Goal: Task Accomplishment & Management: Manage account settings

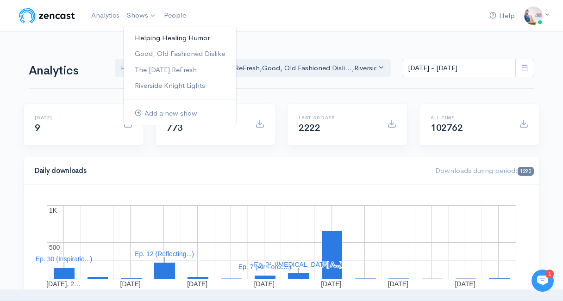
click at [152, 43] on link "Helping Healing Humor" at bounding box center [180, 38] width 113 height 16
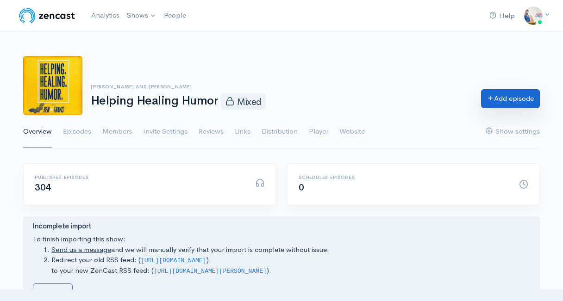
click at [501, 100] on link "Add episode" at bounding box center [510, 98] width 59 height 19
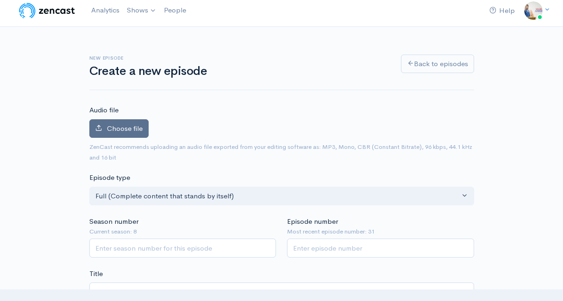
click at [106, 137] on label "Choose file" at bounding box center [118, 128] width 59 height 19
click at [0, 0] on input "Choose file" at bounding box center [0, 0] width 0 height 0
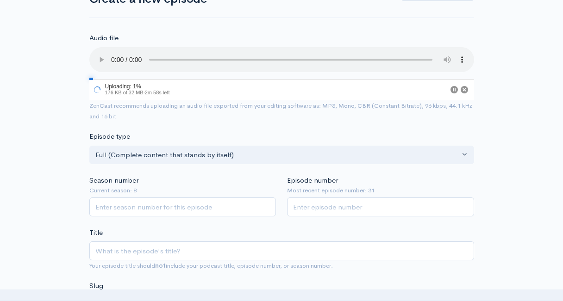
scroll to position [78, 0]
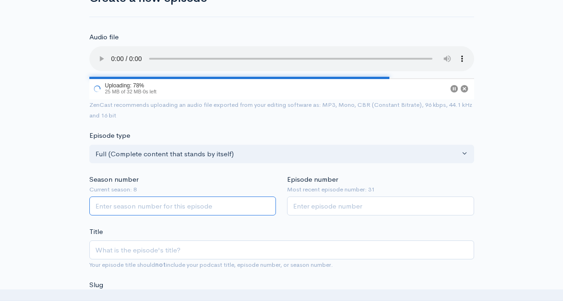
click at [222, 209] on input "Season number" at bounding box center [182, 206] width 187 height 19
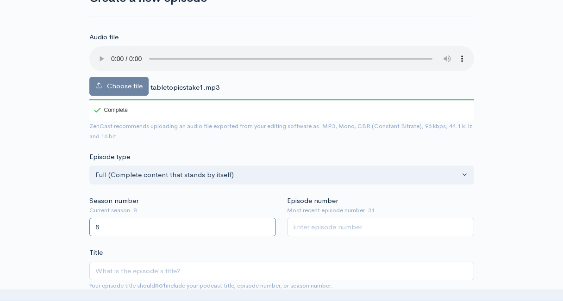
type input "8"
click at [302, 231] on input "Episode number" at bounding box center [380, 227] width 187 height 19
type input "32"
click at [293, 249] on div "Title Your episode title should not include your podcast title, episode number,…" at bounding box center [281, 270] width 385 height 44
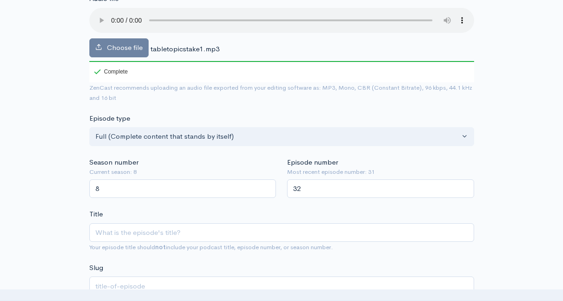
scroll to position [119, 0]
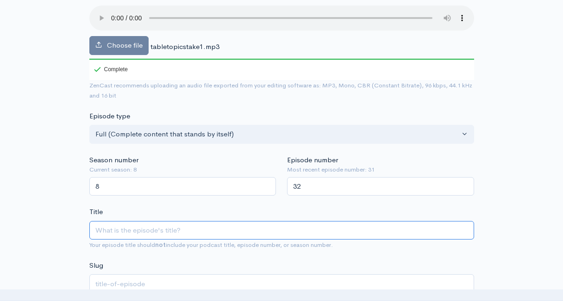
click at [287, 236] on input "Title" at bounding box center [281, 230] width 385 height 19
type input "T"
type input "t"
type input "Ta"
type input "ta"
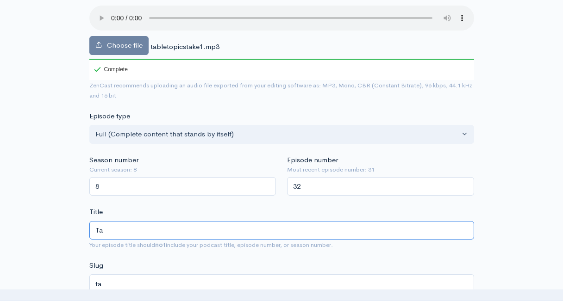
type input "Tab"
type input "tab"
type input "Table"
type input "table"
type input "Tableto"
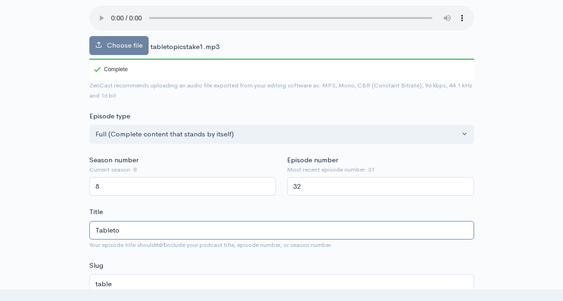
type input "tableto"
type input "Tabletopi"
type input "tabletopi"
type input "Tabletopic"
type input "tabletopic"
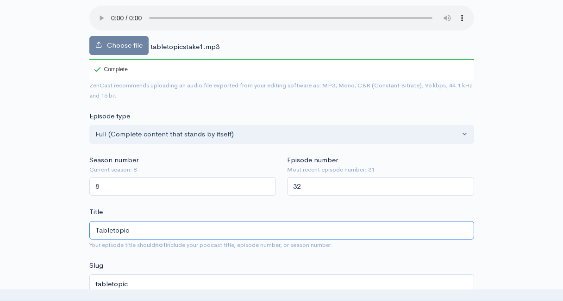
type input "Tabletopics"
type input "tabletopics"
type input "Tabletopics: D"
type input "tabletopics-d"
type input "Tabletopics: Do"
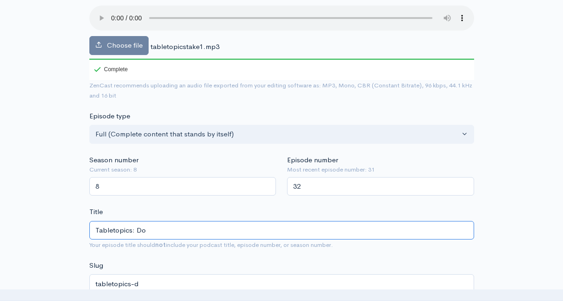
type input "tabletopics-do"
type input "Tabletopics: Do I"
type input "tabletopics-do-i"
type input "Tabletopics: Do It"
type input "tabletopics-do-it"
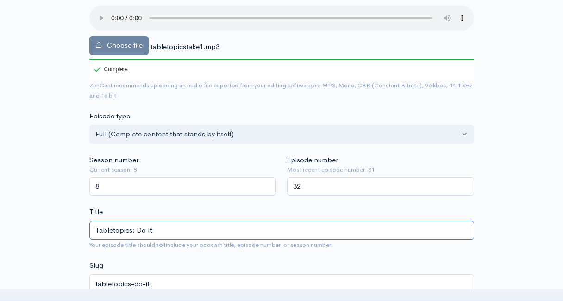
type input "Tabletopics: Do It Y"
type input "tabletopics-do-it-y"
type input "Tabletopics: Do It You"
type input "tabletopics-do-it-you"
type input "Tabletopics: Do It Your"
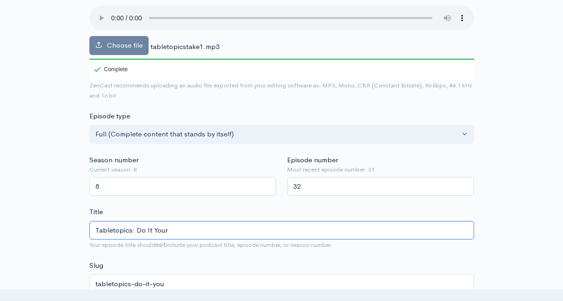
type input "tabletopics-do-it-your"
type input "Tabletopics: Do It Yourse"
type input "tabletopics-do-it-yourse"
type input "Tabletopics: Do It Yourser"
type input "tabletopics-do-it-yourser"
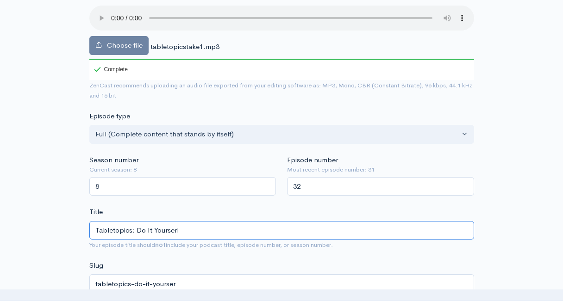
type input "Tabletopics: Do It Yourserlf"
type input "tabletopics-do-it-yourserlf"
type input "Tabletopics: Do It Yourserl"
type input "tabletopics-do-it-yourserl"
type input "Tabletopics: Do It Yourser"
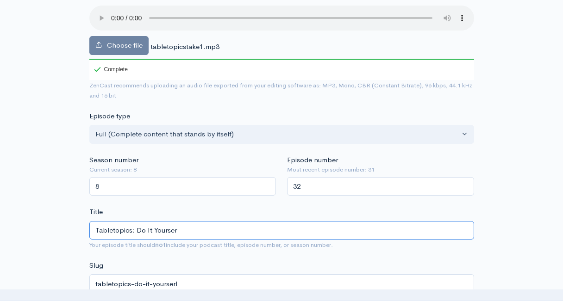
type input "tabletopics-do-it-yourser"
type input "Tabletopics: Do It Yourse"
type input "tabletopics-do-it-yourse"
type input "Tabletopics: Do It Yourself"
type input "tabletopics-do-it-yourself"
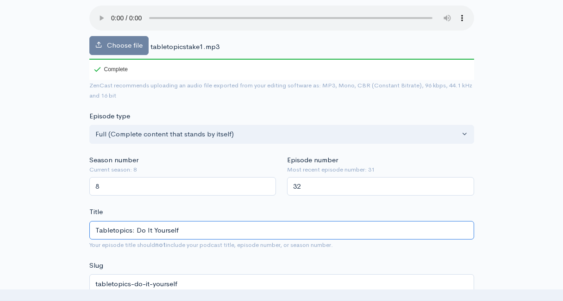
type input "Tabletopics: Do It Yourself T"
type input "tabletopics-do-it-yourself-t"
type input "Tabletopics: Do It Yourself The"
type input "tabletopics-do-it-yourself-the"
type input "Tabletopics: Do It Yourself Ther"
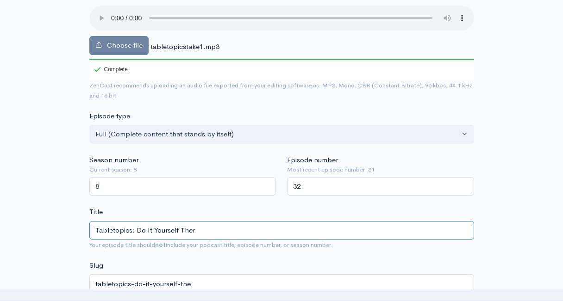
type input "tabletopics-do-it-yourself-ther"
type input "Tabletopics: Do It Yourself Thera"
type input "tabletopics-do-it-yourself-thera"
type input "Tabletopics: Do It Yourself Therap"
type input "tabletopics-do-it-yourself-therap"
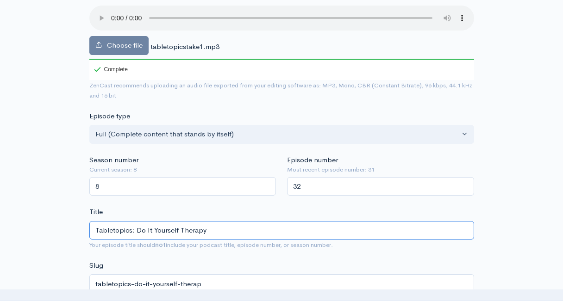
type input "Tabletopics: Do It Yourself Therapy"
type input "tabletopics-do-it-yourself-therapy"
type input "Tabletopics: Do It Yourself Therapy Q"
type input "tabletopics-do-it-yourself-therapy-q"
type input "Tabletopics: Do It Yourself Therapy Qu"
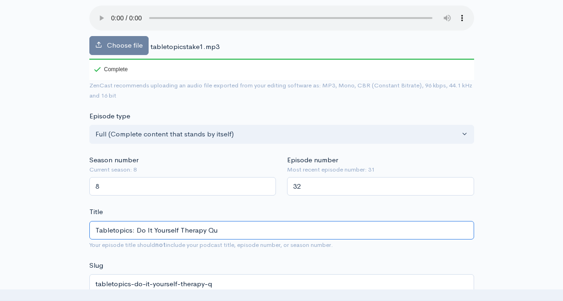
type input "tabletopics-do-it-yourself-therapy-qu"
type input "Tabletopics: Do It Yourself Therapy Que"
type input "tabletopics-do-it-yourself-therapy-que"
type input "Tabletopics: Do It Yourself Therapy Quest"
type input "tabletopics-do-it-yourself-therapy-quest"
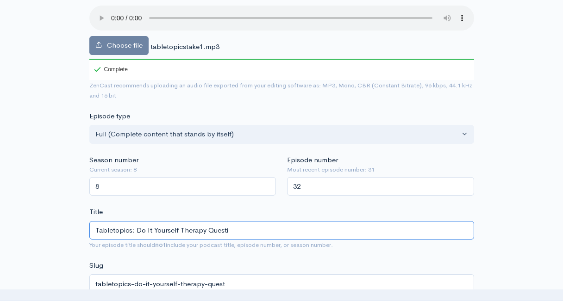
type input "Tabletopics: Do It Yourself Therapy Questio"
type input "tabletopics-do-it-yourself-therapy-questio"
type input "Tabletopics: Do It Yourself Therapy Question"
type input "tabletopics-do-it-yourself-therapy-question"
type input "Tabletopics: Do It Yourself Therapy Questions"
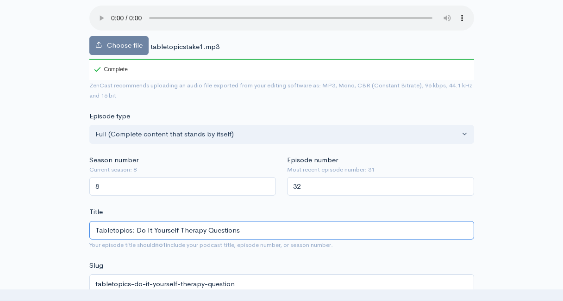
type input "tabletopics-do-it-yourself-therapy-questions"
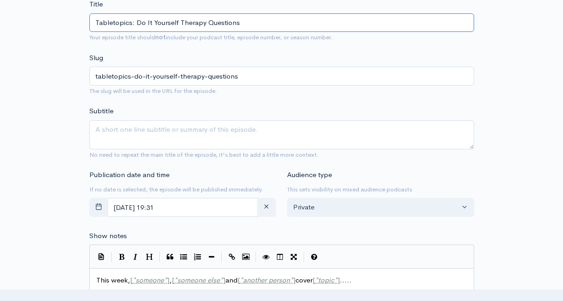
scroll to position [328, 0]
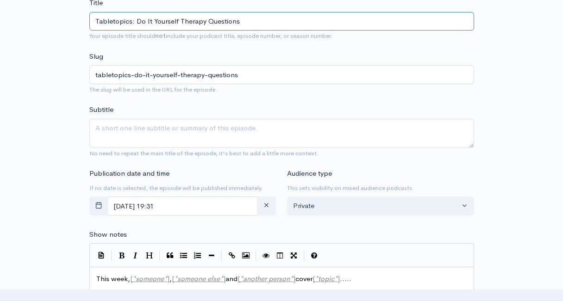
type input "Tabletopics: Do It Yourself Therapy Questions"
click at [226, 207] on input "October, 06 2025 19:31" at bounding box center [182, 206] width 151 height 19
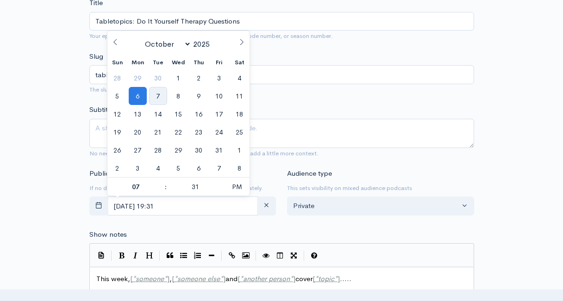
click at [156, 96] on span "7" at bounding box center [158, 96] width 18 height 18
type input "October, 07 2025 19:31"
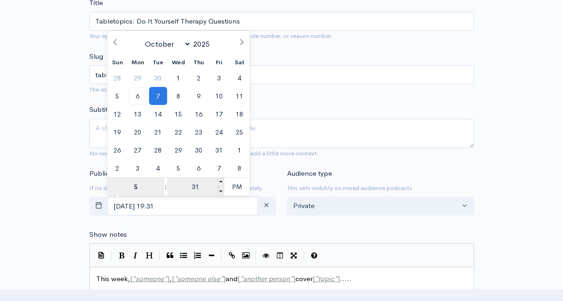
type input "5"
type input "October, 07 2025 17:31"
type input "05"
click at [195, 185] on input "31" at bounding box center [195, 187] width 57 height 19
type input "00"
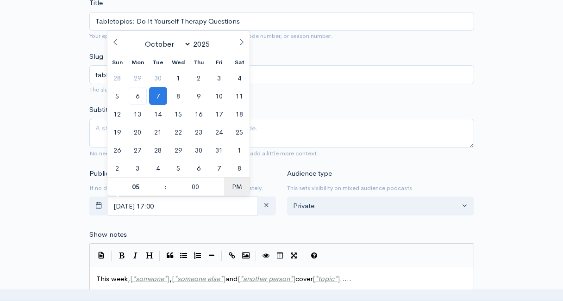
click at [239, 187] on span "PM" at bounding box center [236, 187] width 25 height 19
type input "[DATE] 05:00"
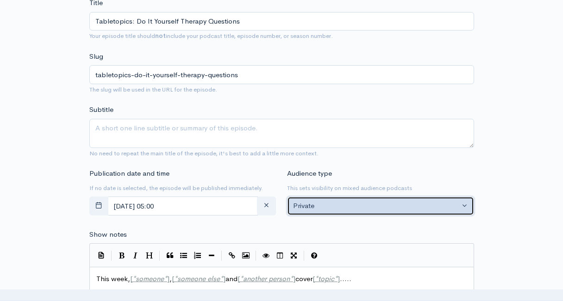
click at [320, 208] on div "Private" at bounding box center [376, 206] width 166 height 11
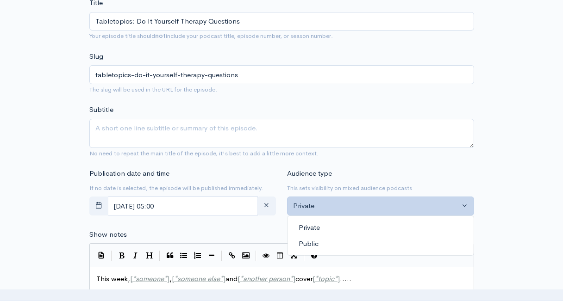
click at [312, 246] on span "Public" at bounding box center [309, 244] width 20 height 11
select select "0"
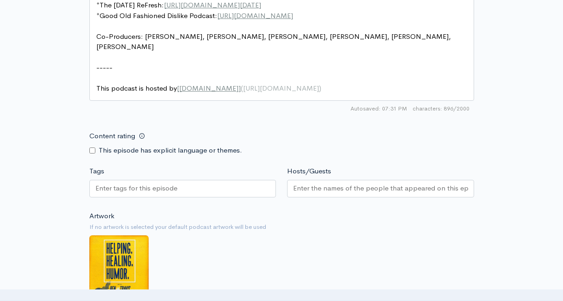
scroll to position [784, 0]
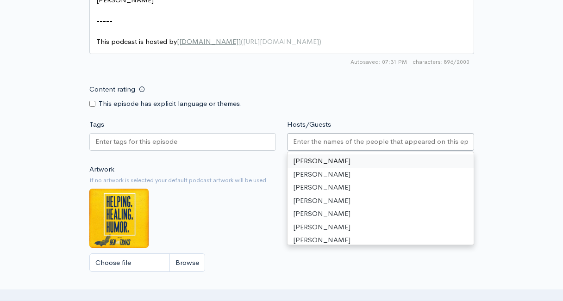
click at [313, 144] on input "Hosts/Guests" at bounding box center [380, 142] width 175 height 11
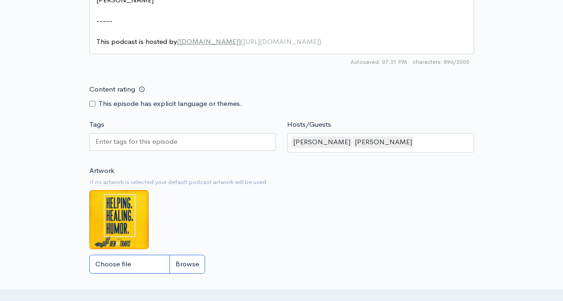
click at [145, 260] on input "Choose file" at bounding box center [147, 264] width 116 height 19
type input "C:\fakepath\Black Modern Talk Podcast Cover.png"
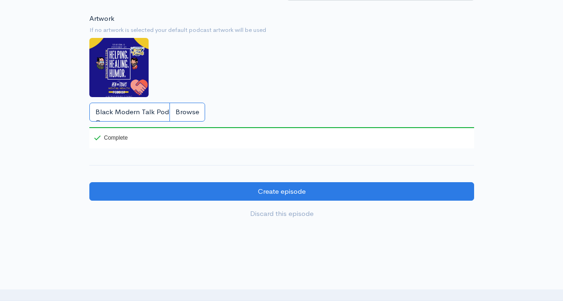
scroll to position [938, 0]
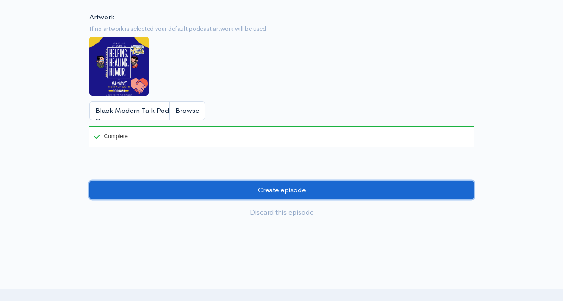
click at [232, 194] on input "Create episode" at bounding box center [281, 190] width 385 height 19
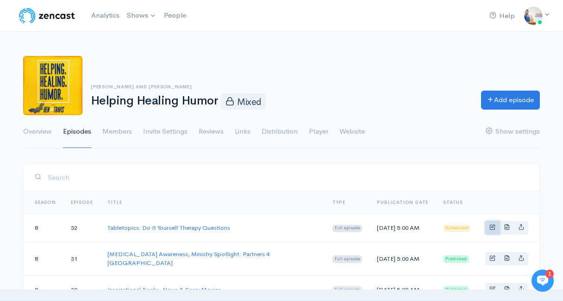
click at [490, 226] on span "Basic example" at bounding box center [492, 227] width 6 height 6
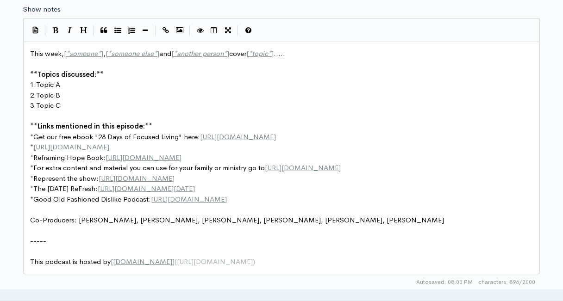
scroll to position [3, 0]
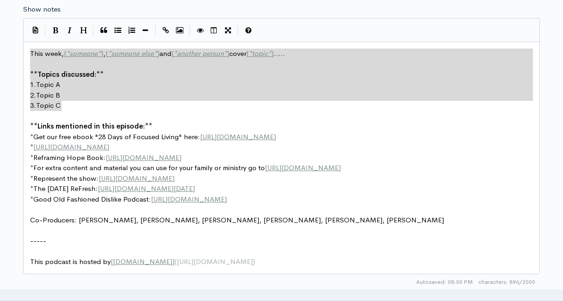
drag, startPoint x: 67, startPoint y: 106, endPoint x: 27, endPoint y: 44, distance: 74.4
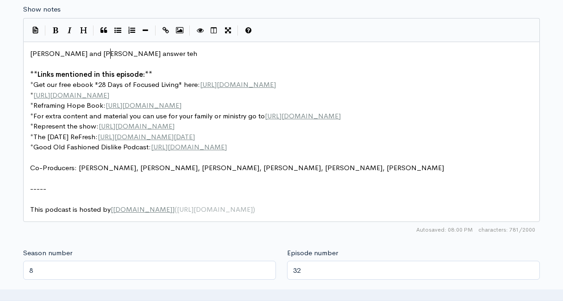
type textarea "[PERSON_NAME] and [PERSON_NAME] answer teh"
type textarea "hefo"
type textarea "following questions from "Table Topics"
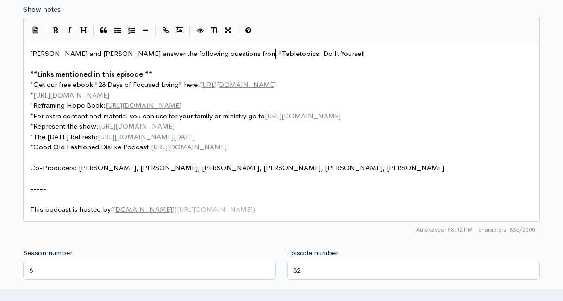
type textarea "topics: Do It Yoursefl"
type textarea "lf Therapy""
type textarea ":"
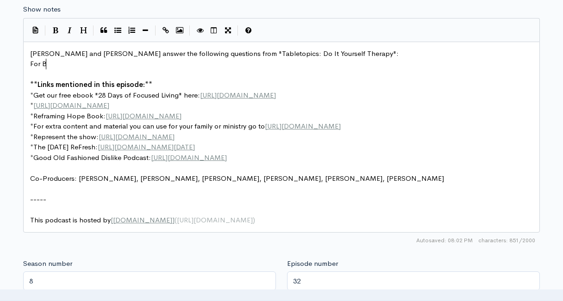
type textarea "For Be"
type textarea "b"
type textarea "better or worse what music effects your mood?"
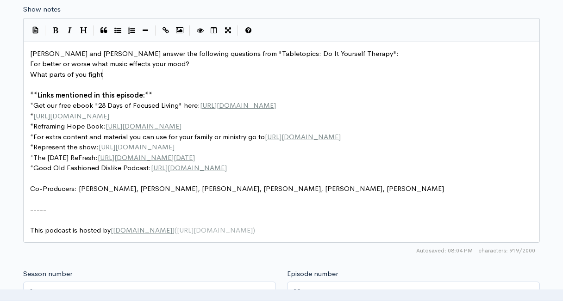
scroll to position [3, 71]
type textarea "What parts of you fight with each other?"
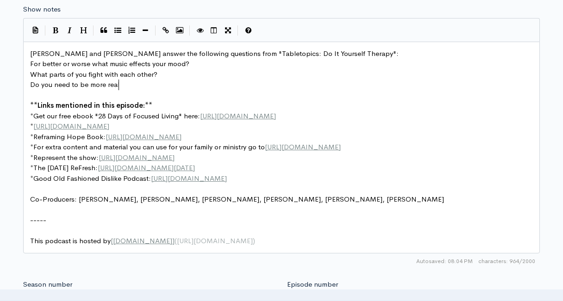
scroll to position [3, 89]
type textarea "Do you need to be more realistic"
type textarea "optimistic or realistic?"
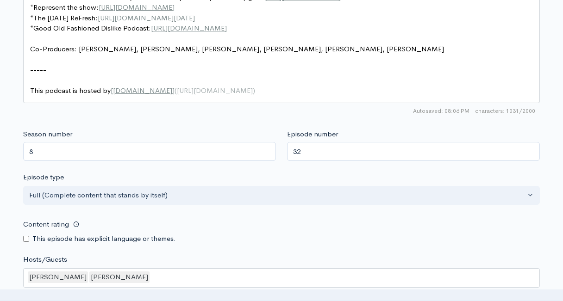
scroll to position [828, 0]
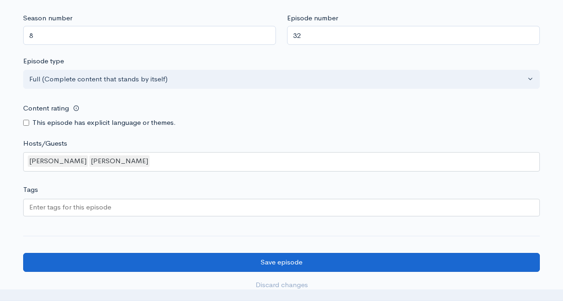
type textarea "What did you do that drove your parents crazy?"
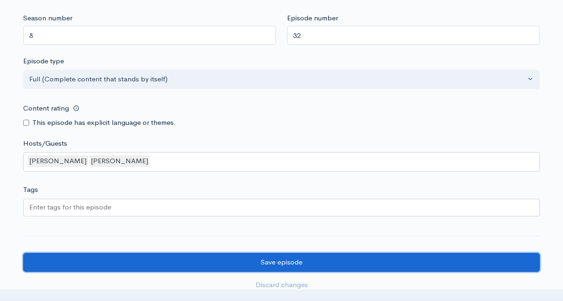
click at [92, 264] on input "Save episode" at bounding box center [281, 262] width 517 height 19
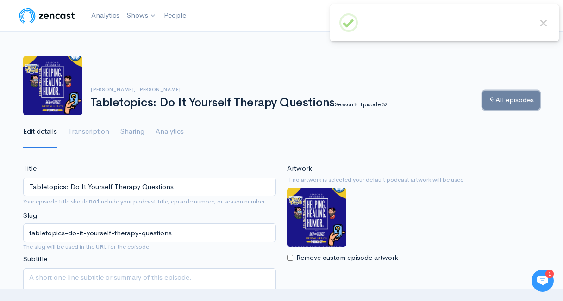
click at [510, 102] on link "All episodes" at bounding box center [511, 100] width 57 height 19
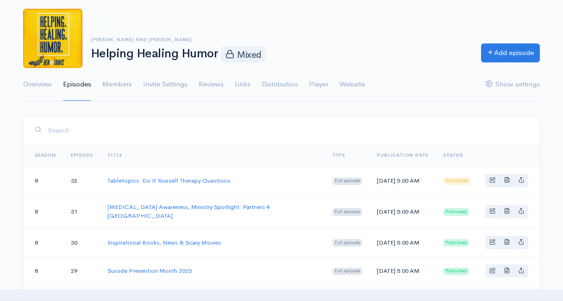
scroll to position [48, 0]
click at [491, 213] on link "Basic example" at bounding box center [492, 211] width 14 height 13
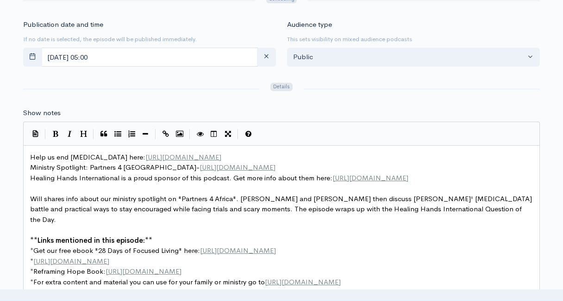
scroll to position [3, 0]
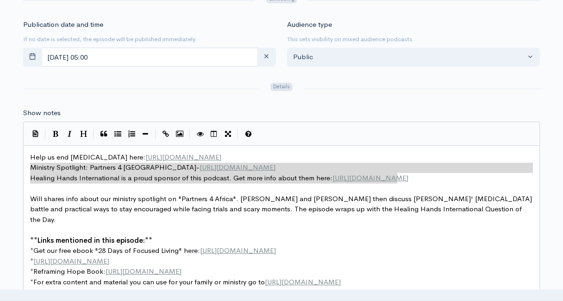
type textarea "Help us end childhood Cancer here: https://fundraising.stjude.org/site/TR/Heroe…"
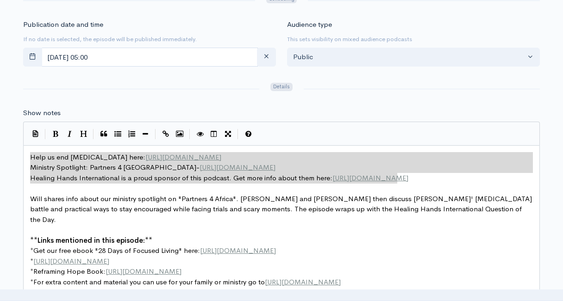
drag, startPoint x: 405, startPoint y: 178, endPoint x: -6, endPoint y: 148, distance: 411.4
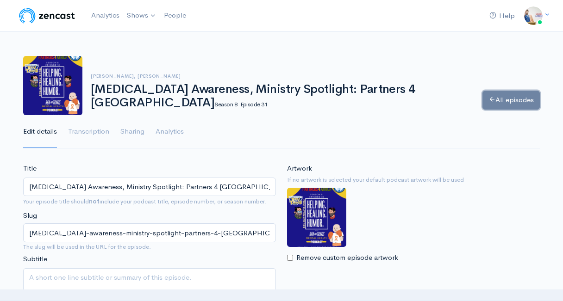
click at [500, 106] on link "All episodes" at bounding box center [511, 100] width 57 height 19
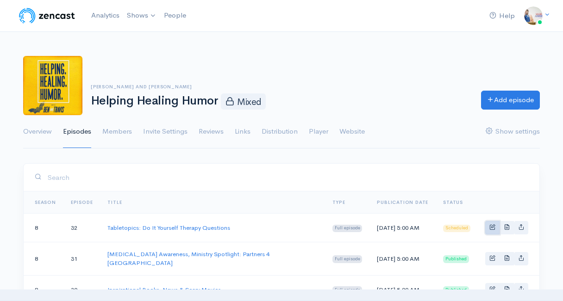
click at [497, 227] on link "Basic example" at bounding box center [492, 227] width 14 height 13
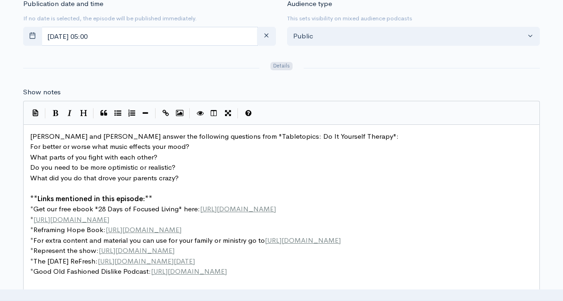
click at [31, 135] on span "[PERSON_NAME] and [PERSON_NAME] answer the following questions from "Tabletopic…" at bounding box center [214, 136] width 369 height 9
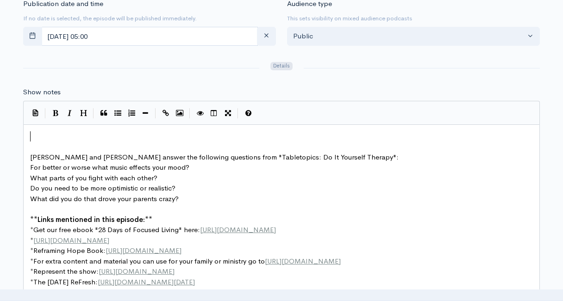
paste textarea "/"
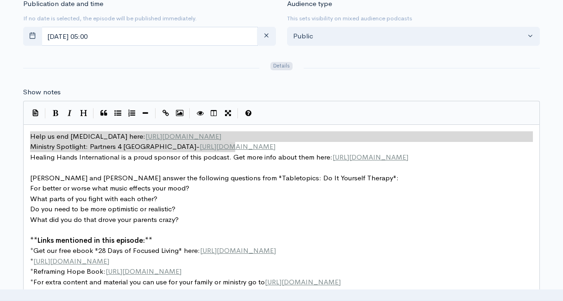
type textarea "Ministry Spotlight: Partners 4 Africa- http://partners4africa.com/"
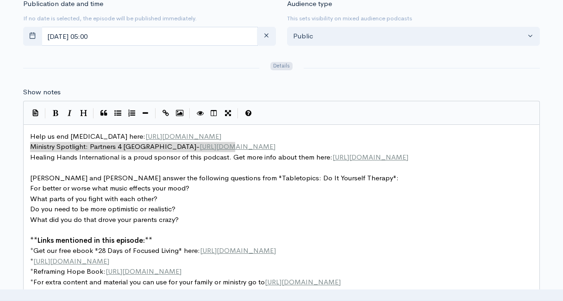
drag, startPoint x: 238, startPoint y: 148, endPoint x: -9, endPoint y: 149, distance: 246.8
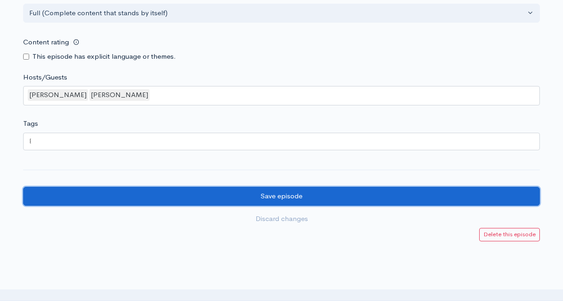
click at [97, 197] on input "Save episode" at bounding box center [281, 196] width 517 height 19
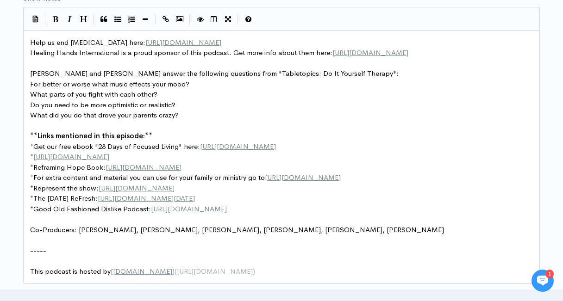
scroll to position [3, 0]
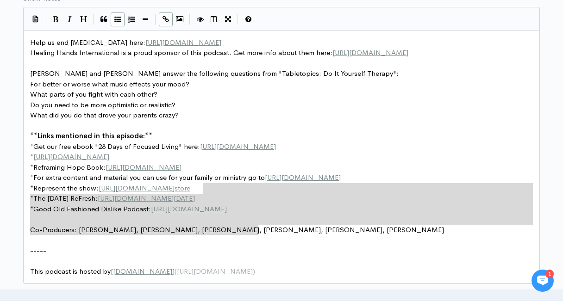
type textarea "Help us end childhood Cancer here: https://fundraising.stjude.org/site/TR/Heroe…"
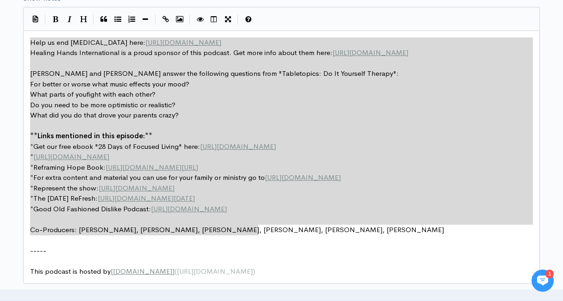
drag, startPoint x: 264, startPoint y: 230, endPoint x: 9, endPoint y: 31, distance: 323.7
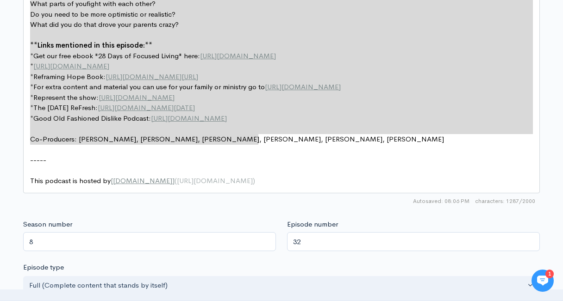
click at [179, 169] on pre "​" at bounding box center [281, 170] width 507 height 11
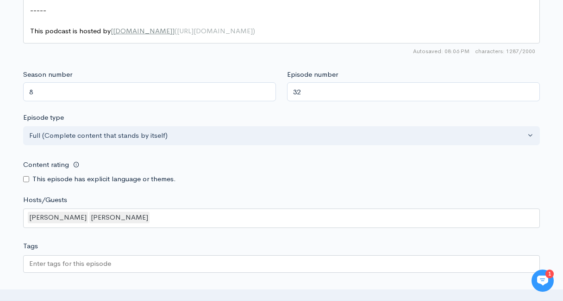
scroll to position [832, 0]
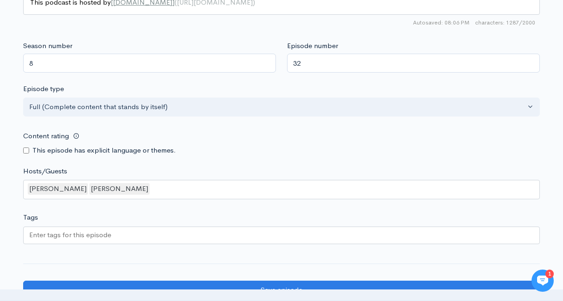
click at [134, 236] on div at bounding box center [281, 236] width 517 height 18
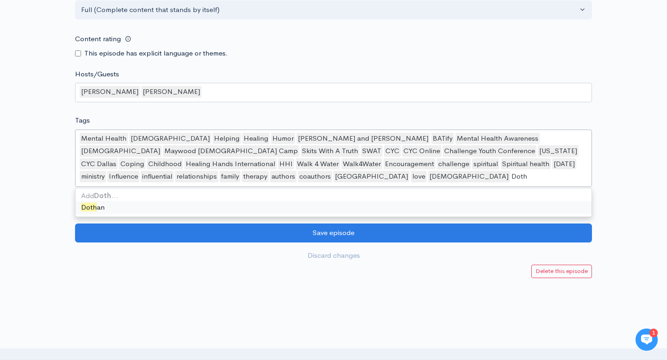
scroll to position [0, 0]
type input "Dothan"
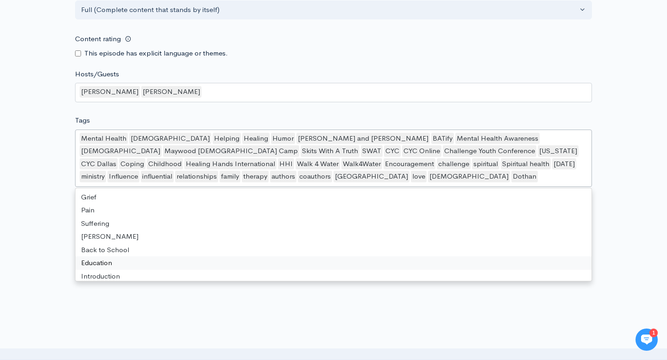
type input "P"
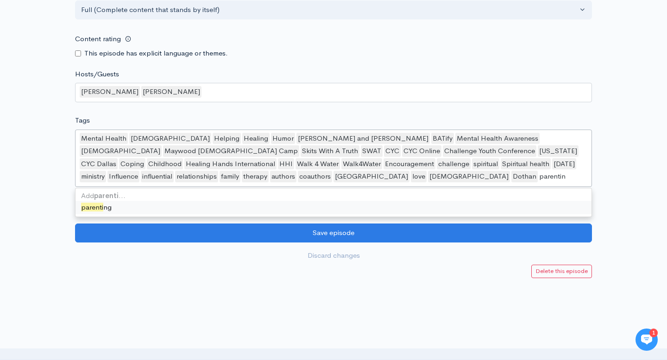
type input "parenting"
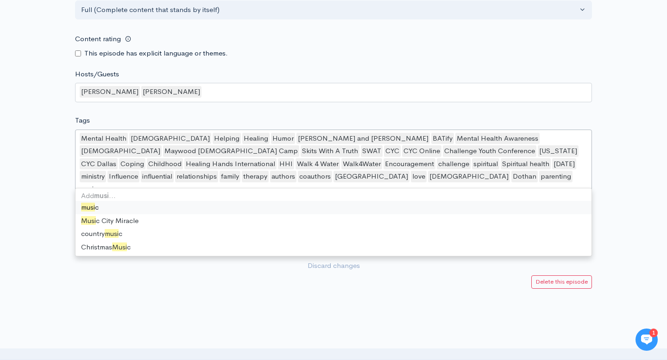
type input "music"
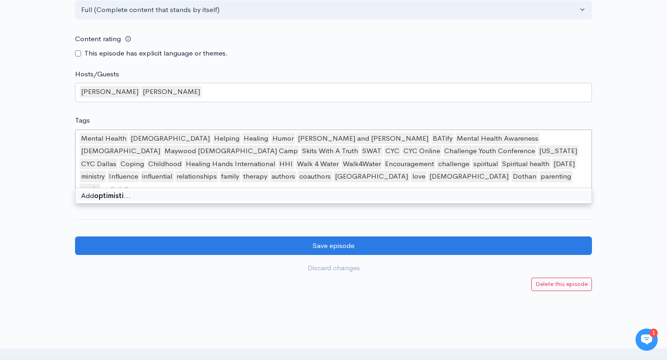
type input "optimistic"
type input "realistic"
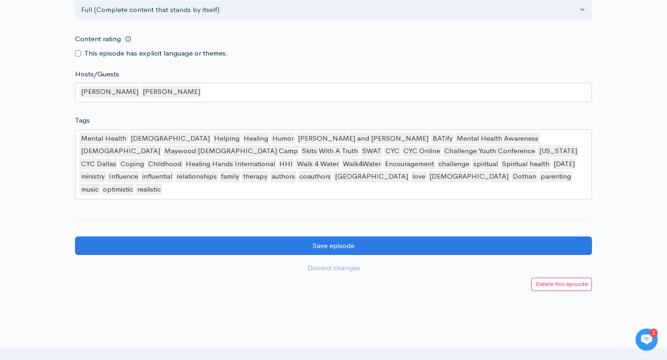
click at [145, 301] on div at bounding box center [333, 365] width 667 height 93
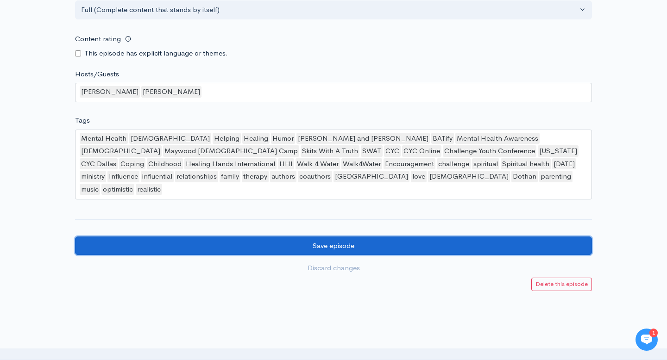
click at [197, 240] on input "Save episode" at bounding box center [333, 246] width 517 height 19
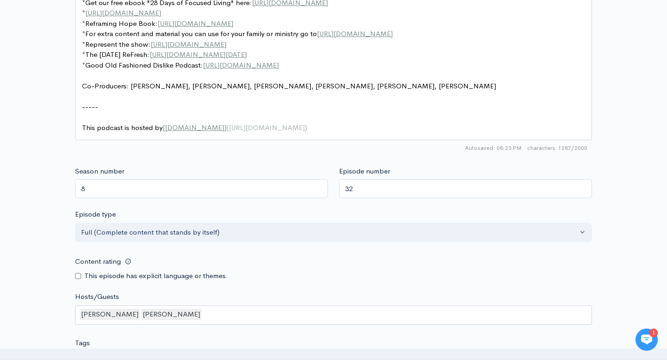
scroll to position [968, 0]
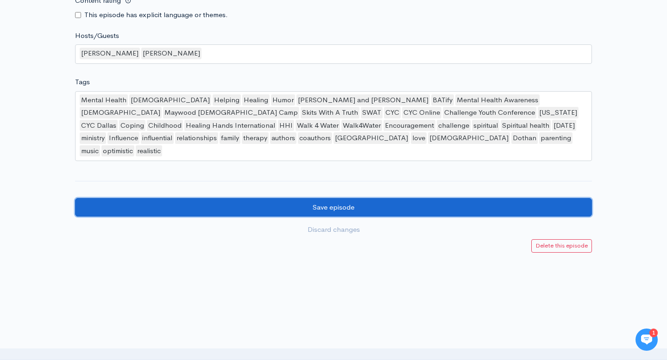
click at [231, 198] on input "Save episode" at bounding box center [333, 207] width 517 height 19
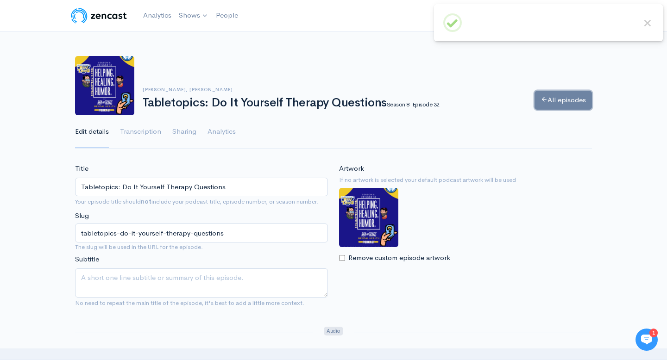
click at [541, 104] on link "All episodes" at bounding box center [562, 100] width 57 height 19
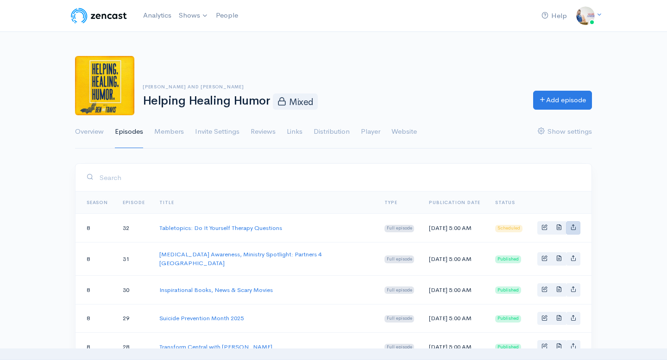
click at [579, 228] on link "Basic example" at bounding box center [573, 227] width 14 height 13
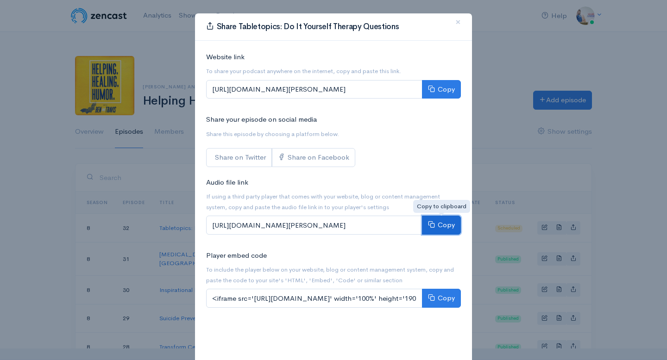
click at [450, 223] on button "Copy" at bounding box center [441, 225] width 39 height 19
click at [458, 23] on span "×" at bounding box center [458, 21] width 6 height 13
